Goal: Find specific page/section: Find specific page/section

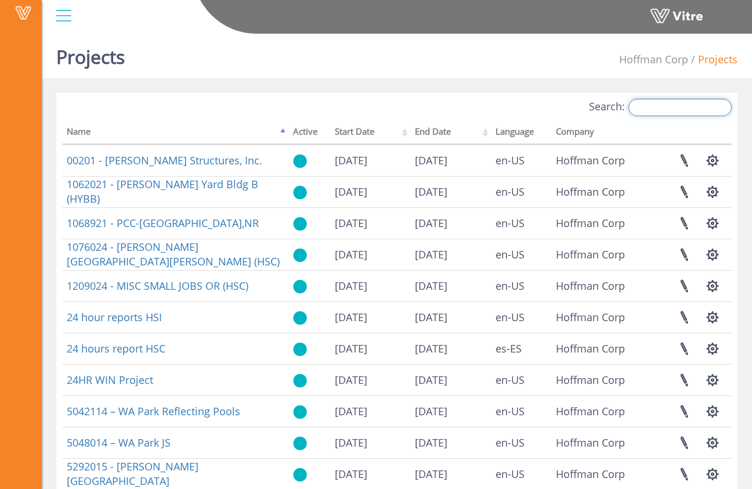
click at [690, 103] on input "Search:" at bounding box center [680, 107] width 103 height 17
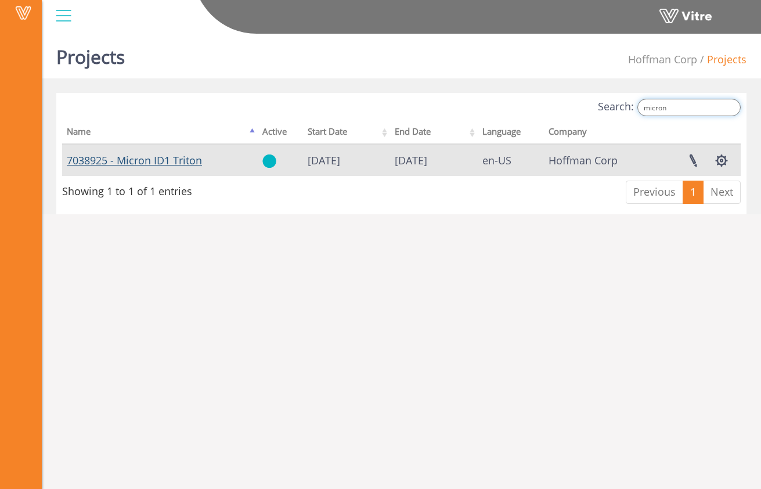
type input "micron"
click at [196, 161] on link "7038925 - Micron ID1 Triton" at bounding box center [134, 160] width 135 height 14
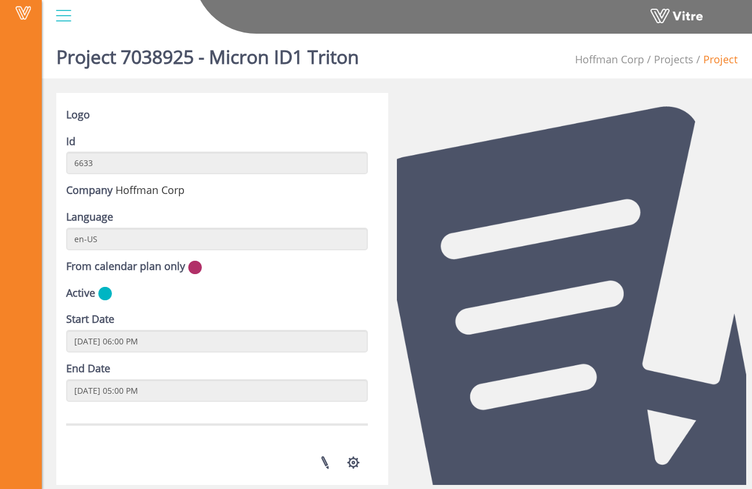
click at [73, 20] on div at bounding box center [64, 15] width 26 height 31
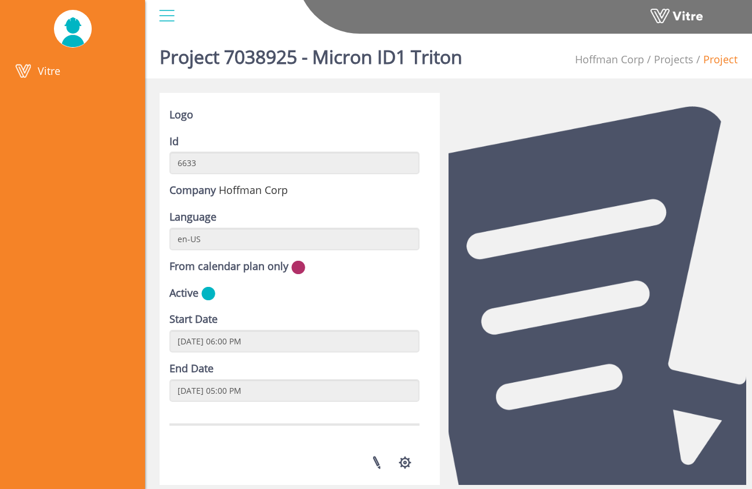
click at [158, 14] on div at bounding box center [167, 15] width 26 height 31
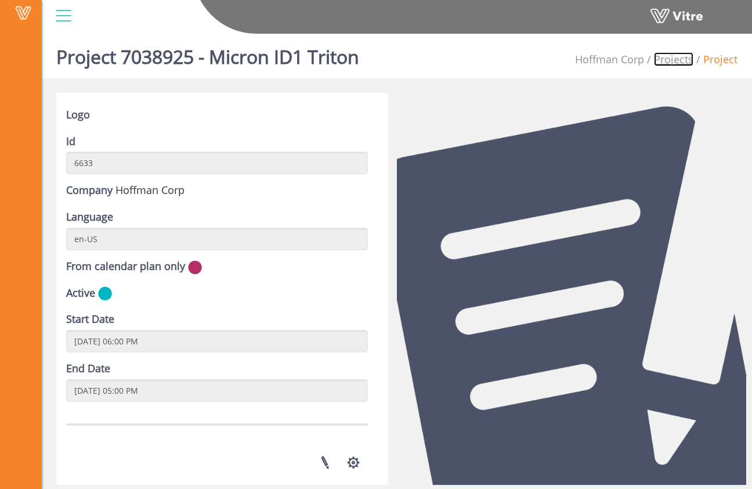
click at [676, 54] on link "Projects" at bounding box center [673, 59] width 39 height 14
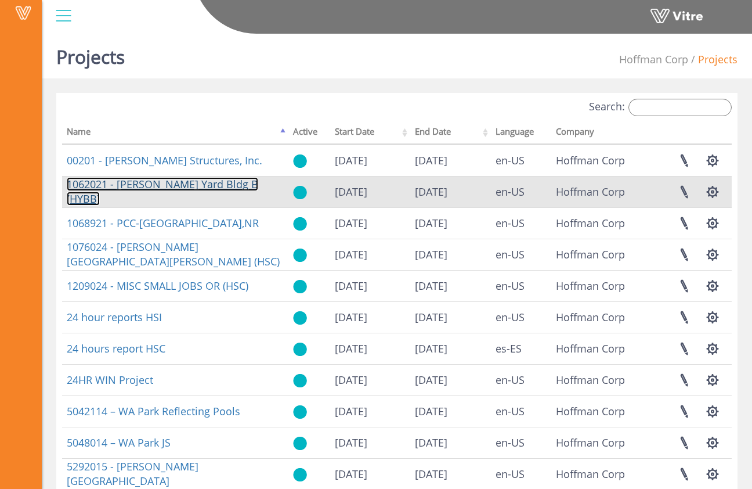
click at [182, 188] on link "1062021 - [PERSON_NAME] Yard Bldg B (HYBB)" at bounding box center [163, 191] width 192 height 29
